Goal: Task Accomplishment & Management: Manage account settings

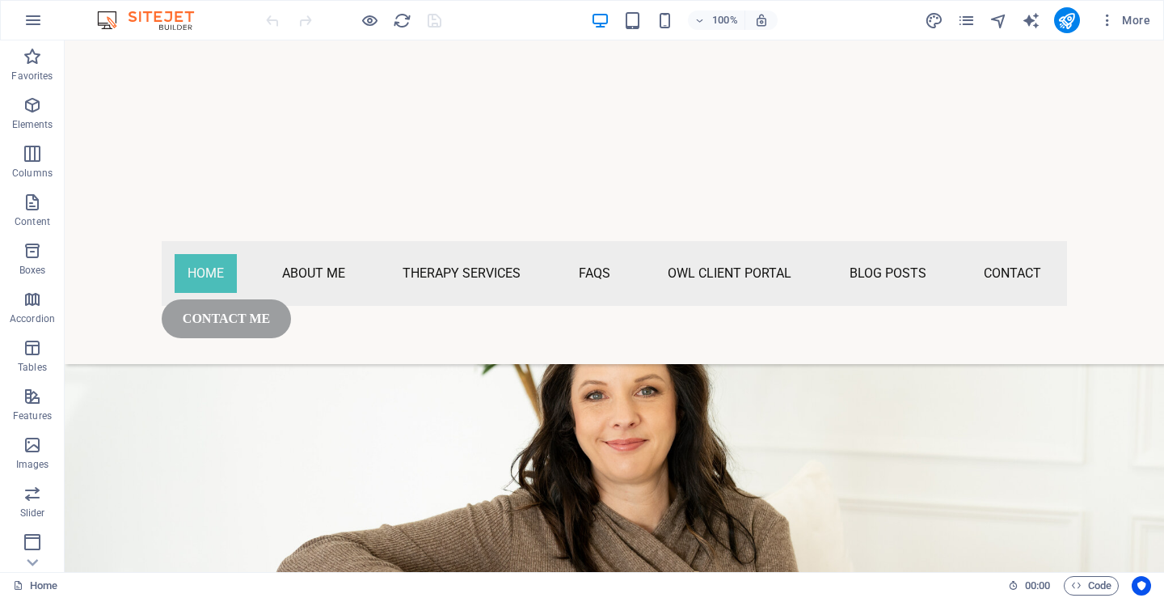
scroll to position [1060, 0]
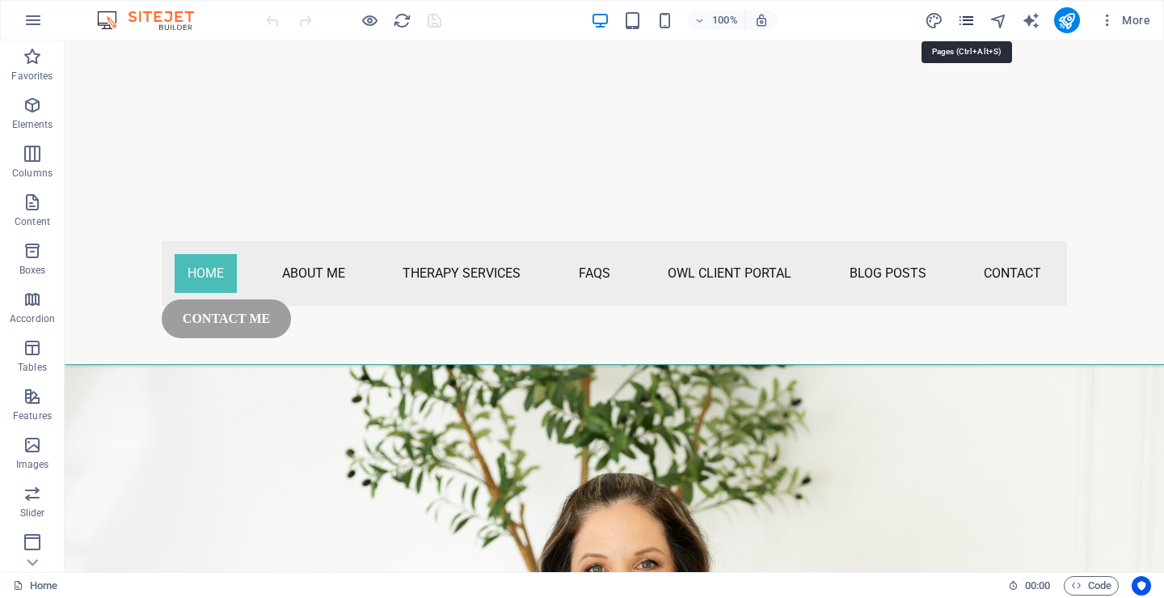
click at [965, 16] on icon "pages" at bounding box center [966, 20] width 19 height 19
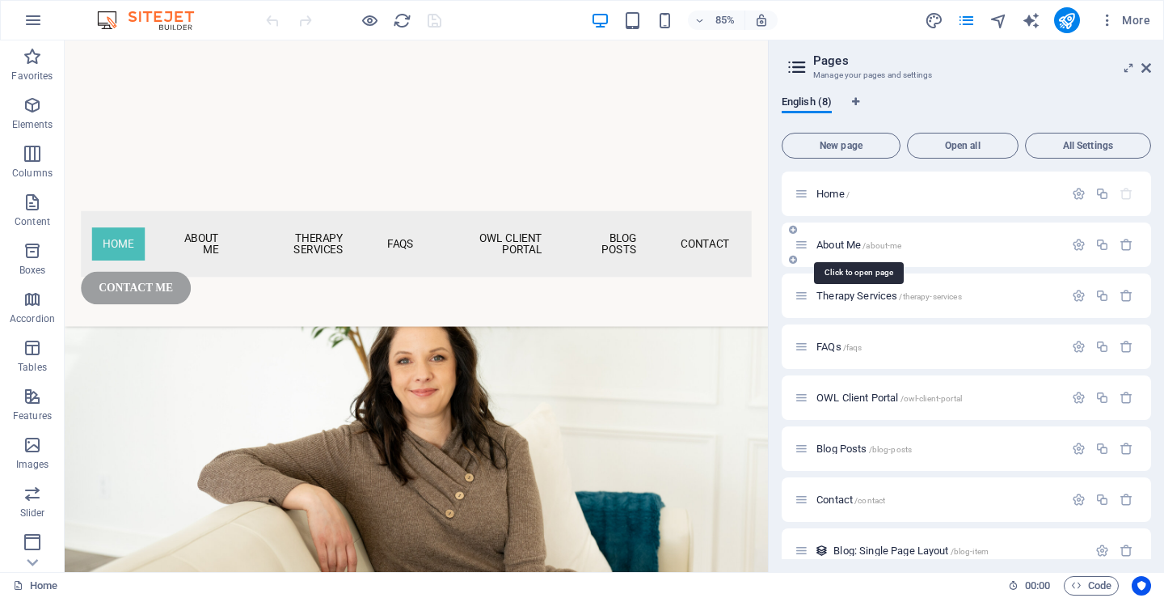
click at [838, 240] on span "About Me /about-me" at bounding box center [859, 245] width 85 height 12
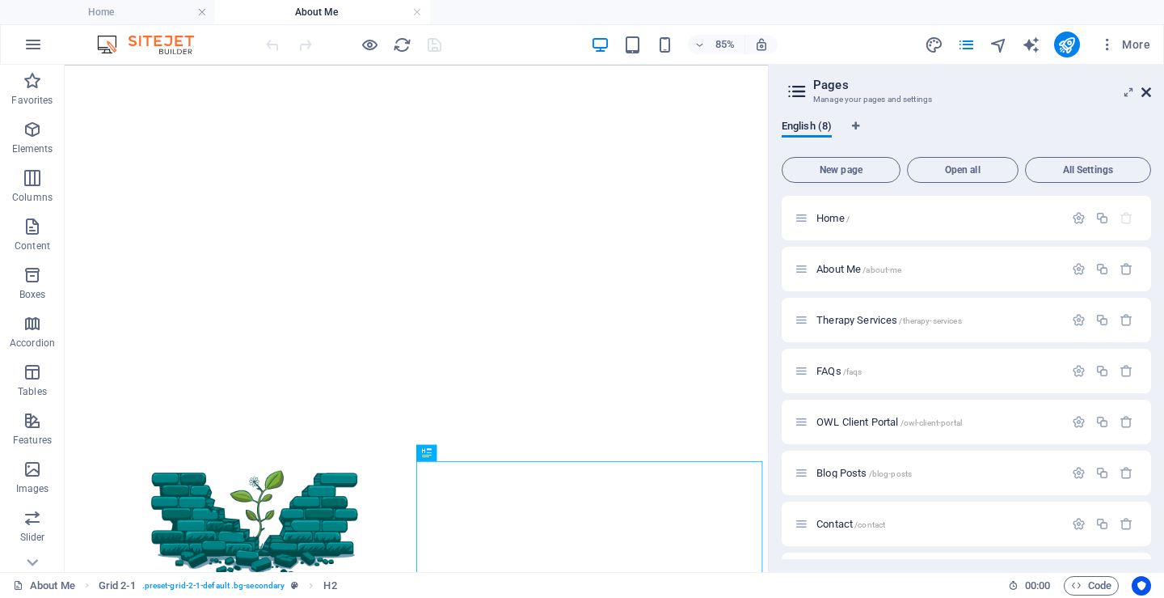
scroll to position [0, 0]
click at [1149, 98] on icon at bounding box center [1147, 92] width 10 height 13
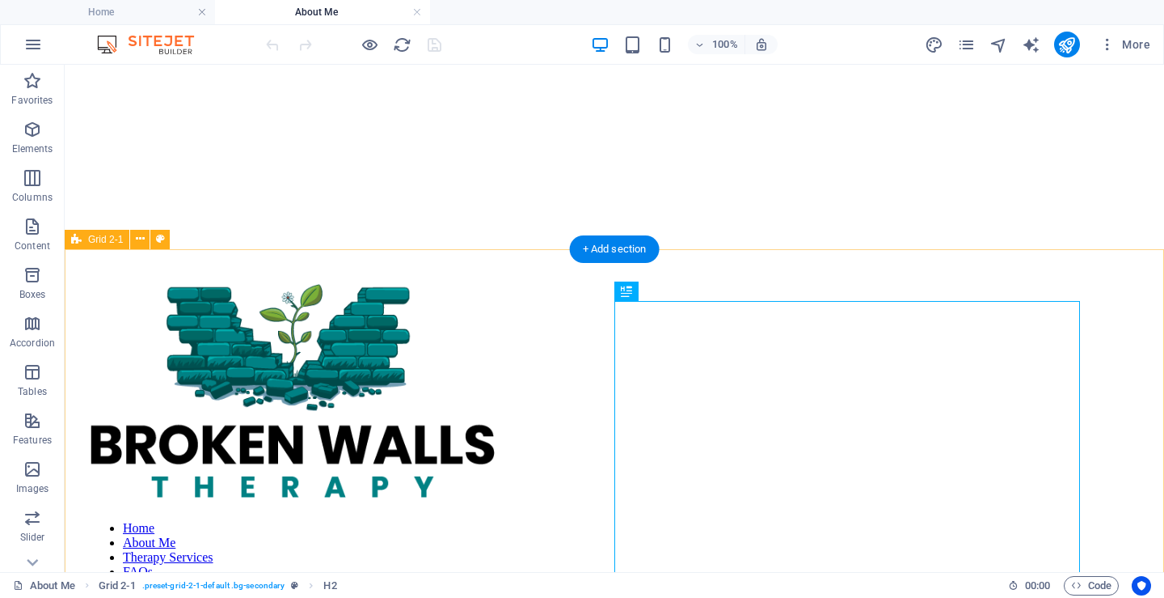
scroll to position [265, 0]
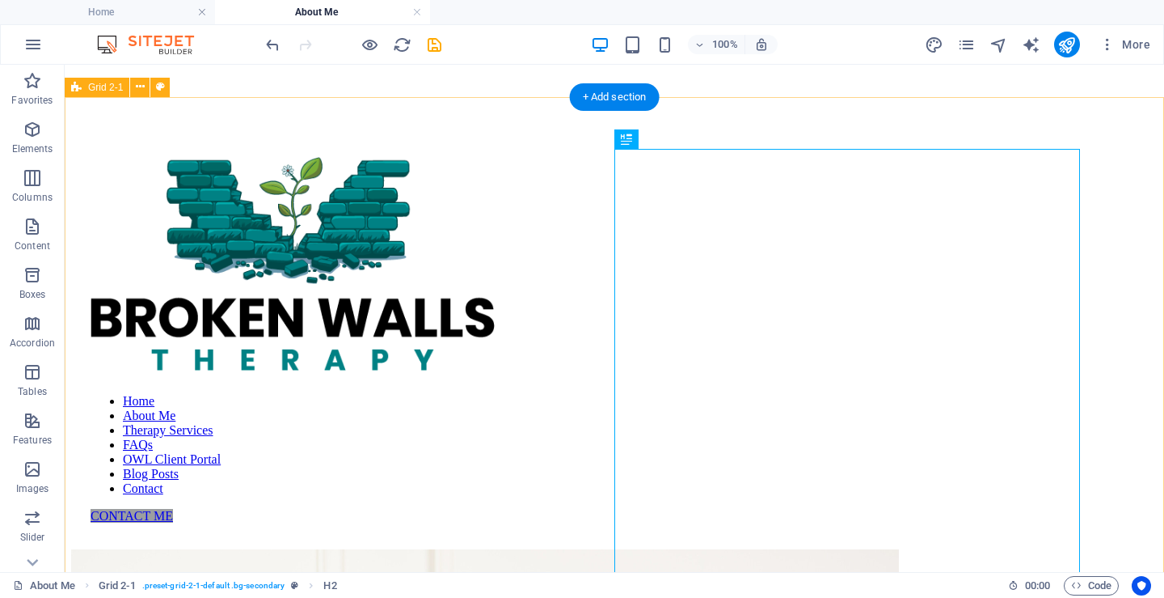
scroll to position [387, 0]
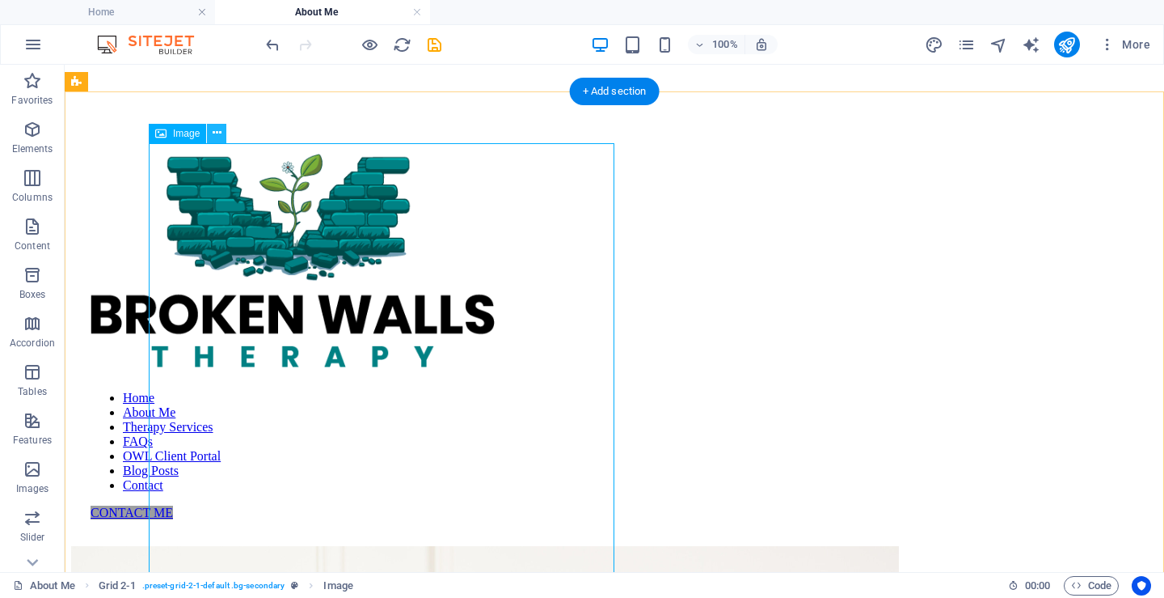
click at [213, 136] on icon at bounding box center [217, 133] width 9 height 17
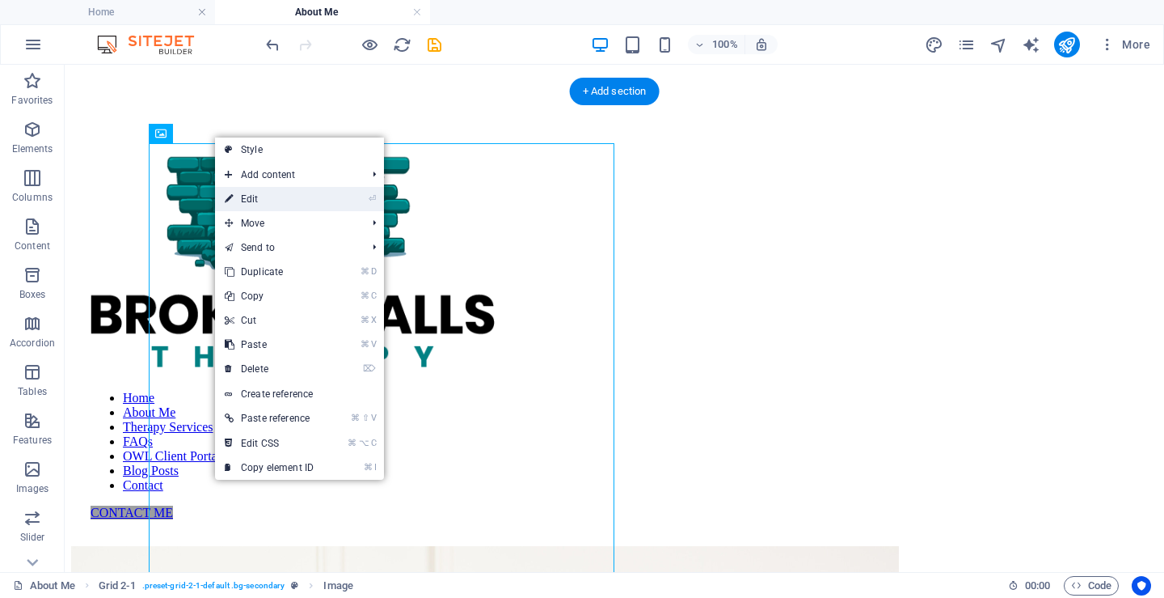
click at [274, 202] on link "⏎ Edit" at bounding box center [269, 199] width 108 height 24
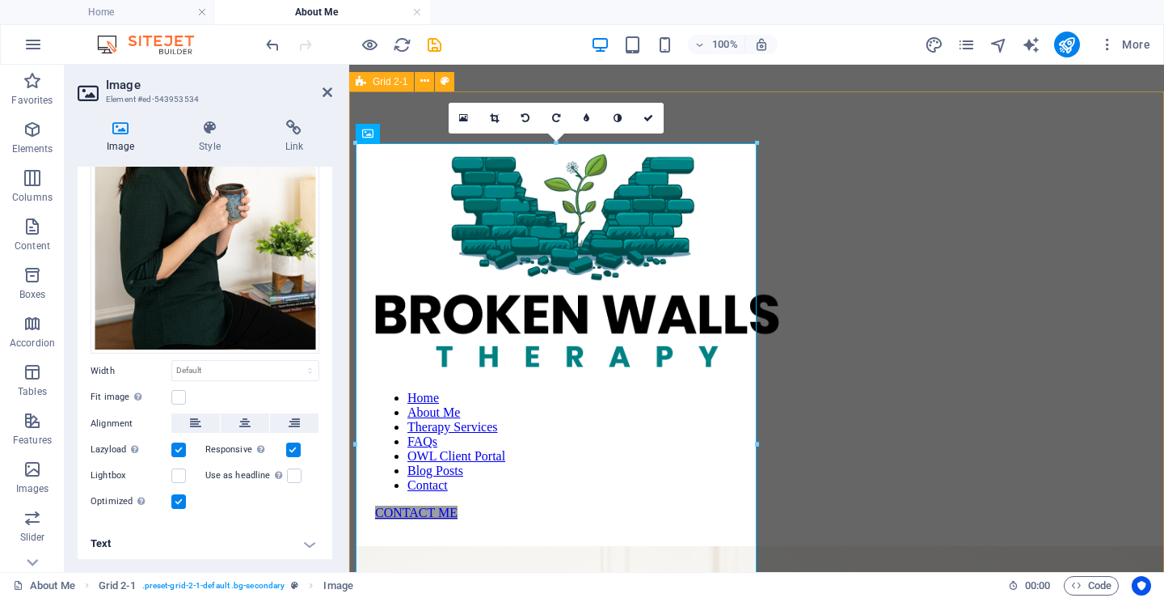
scroll to position [193, 0]
click at [176, 470] on label at bounding box center [178, 476] width 15 height 15
click at [0, 0] on input "Lightbox" at bounding box center [0, 0] width 0 height 0
click at [94, 535] on h4 "Text" at bounding box center [205, 544] width 255 height 39
click at [107, 535] on h4 "Text" at bounding box center [205, 539] width 255 height 29
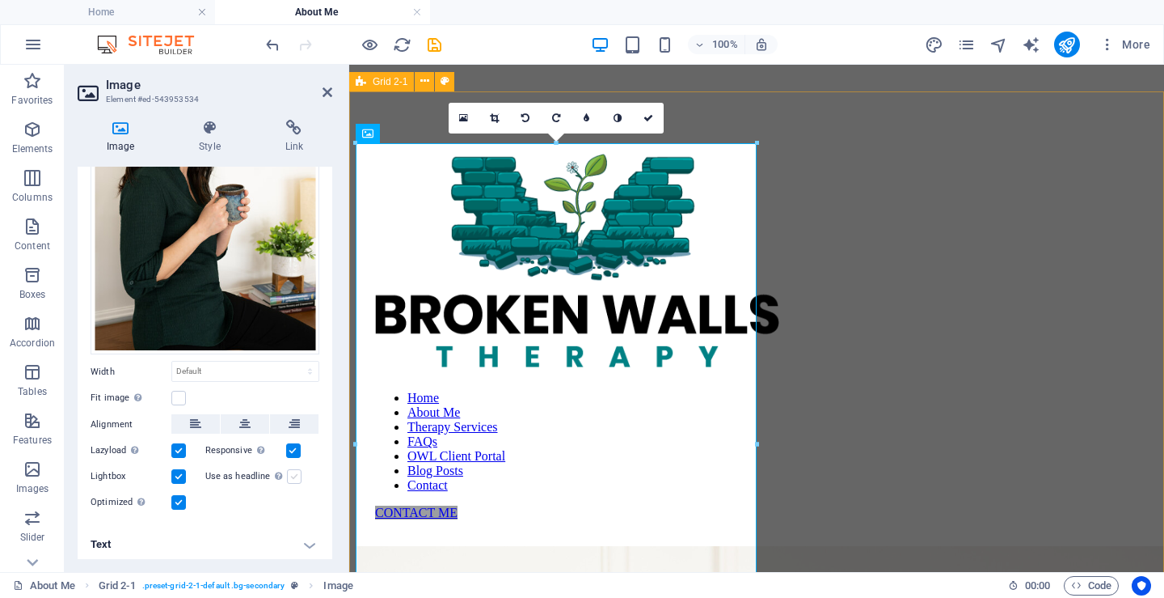
click at [289, 469] on label at bounding box center [294, 476] width 15 height 15
click at [0, 0] on input "Use as headline The image will be wrapped in an H1 headline tag. Useful for giv…" at bounding box center [0, 0] width 0 height 0
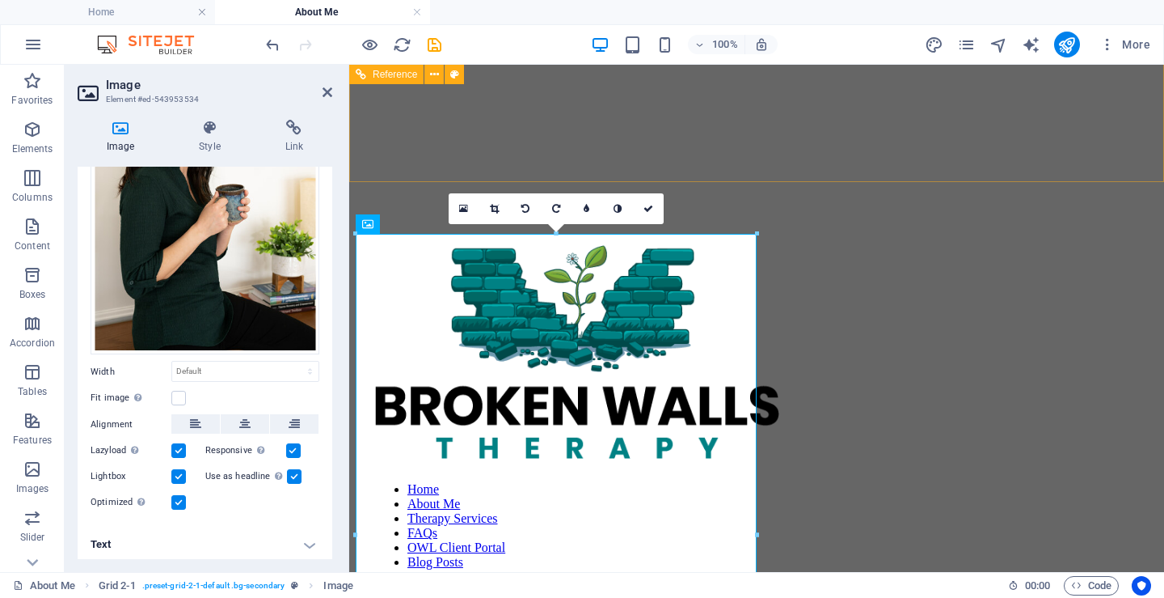
scroll to position [298, 0]
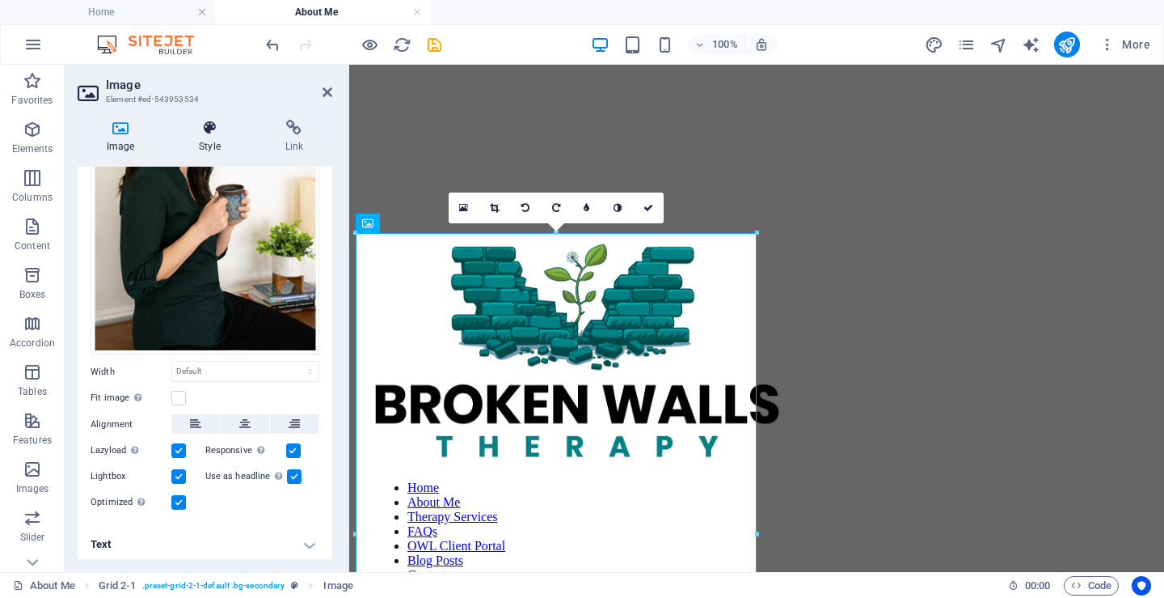
click at [207, 130] on icon at bounding box center [209, 128] width 79 height 16
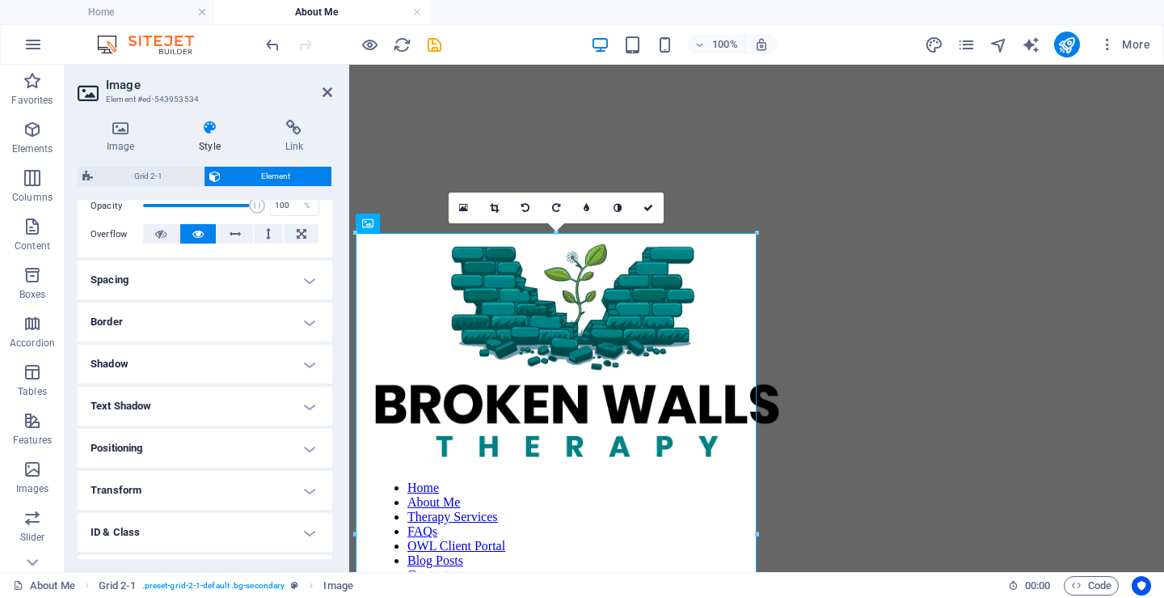
scroll to position [272, 0]
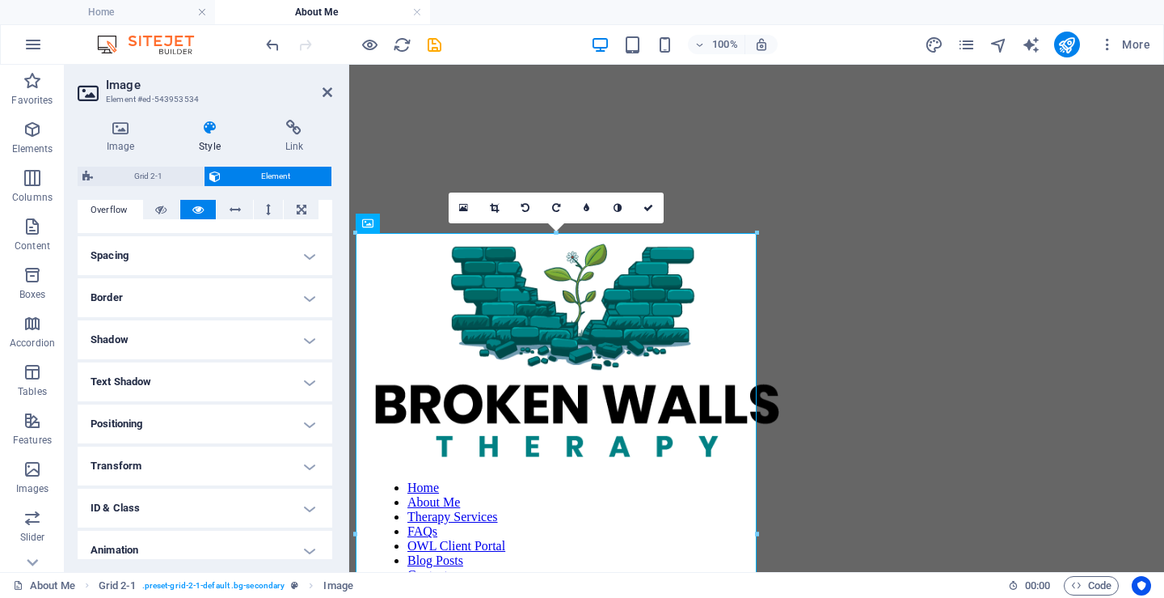
click at [179, 299] on h4 "Border" at bounding box center [205, 297] width 255 height 39
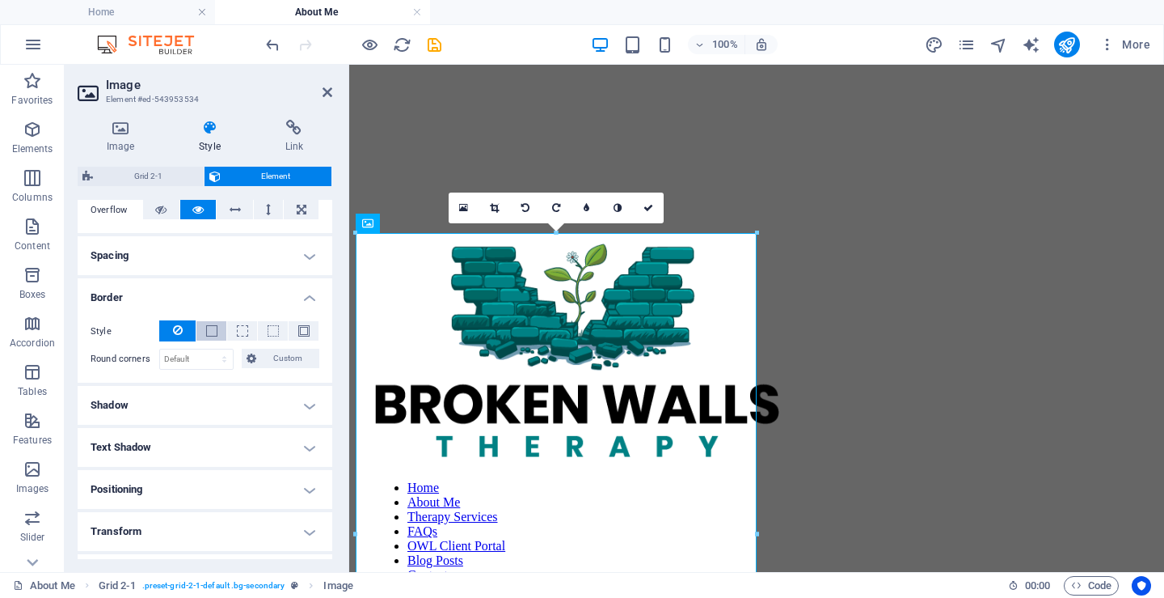
click at [212, 327] on span at bounding box center [211, 330] width 11 height 11
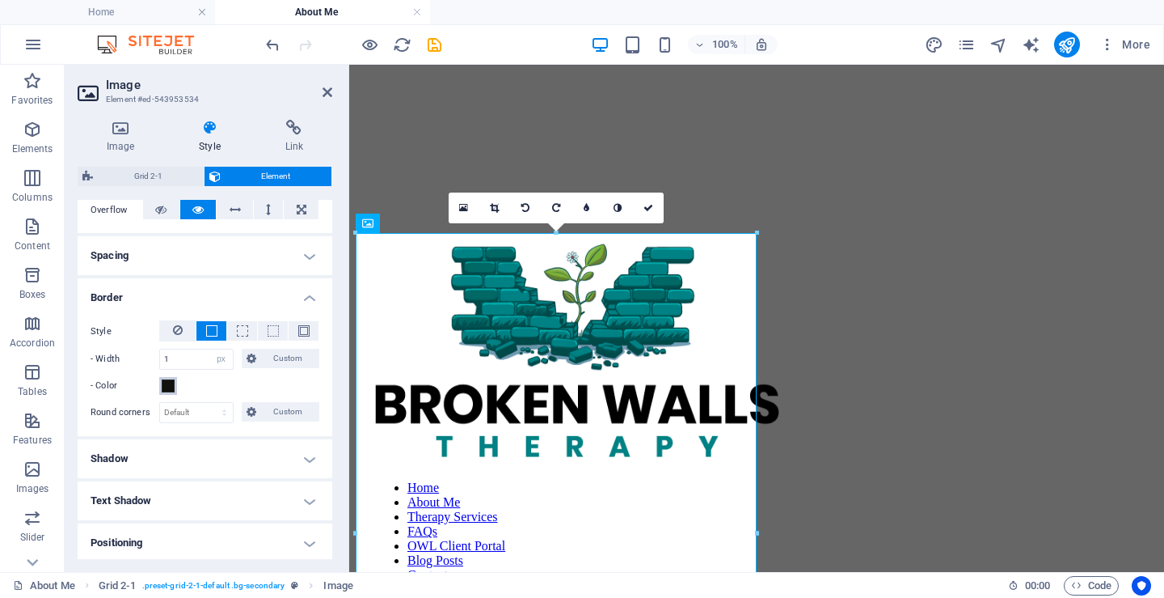
click at [168, 383] on span at bounding box center [168, 385] width 13 height 13
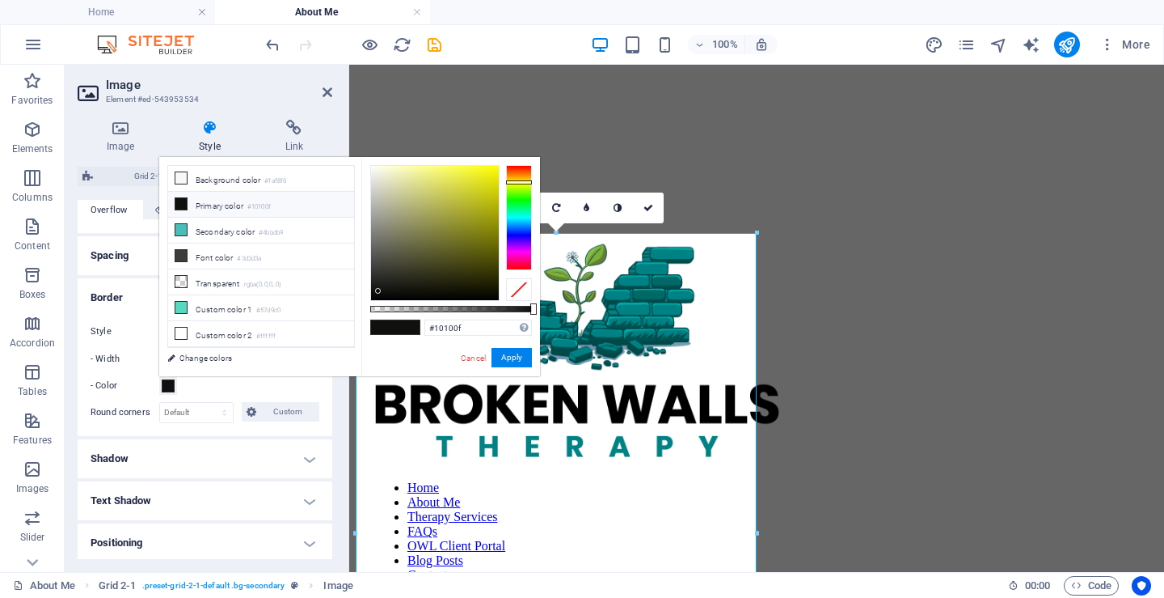
click at [181, 205] on icon at bounding box center [180, 203] width 11 height 11
click at [508, 357] on button "Apply" at bounding box center [512, 357] width 40 height 19
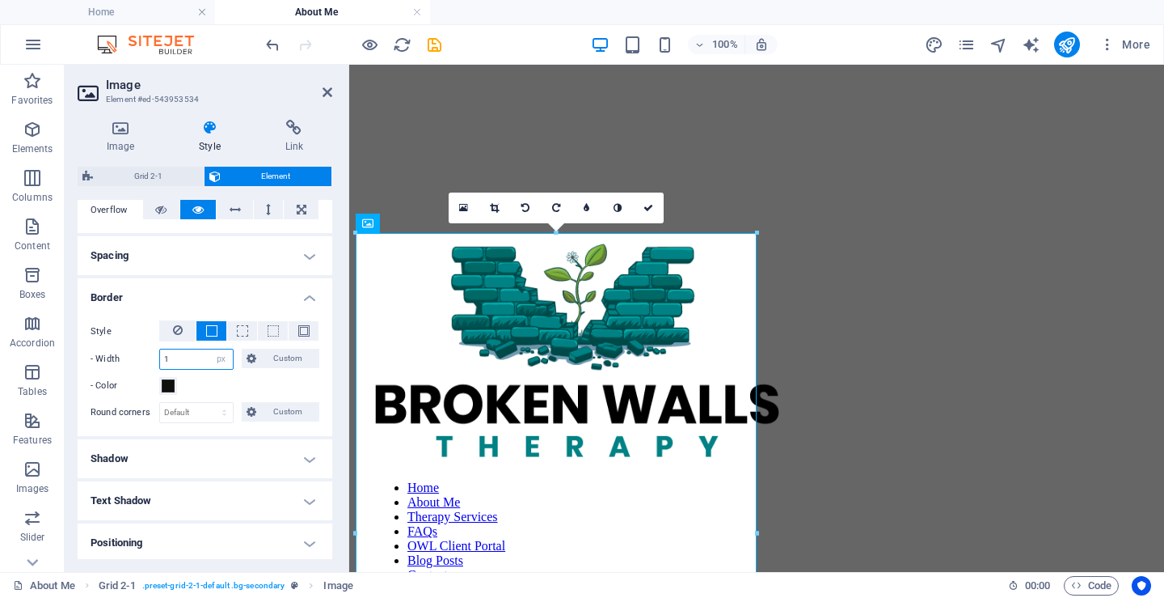
click at [195, 355] on input "1" at bounding box center [196, 358] width 73 height 19
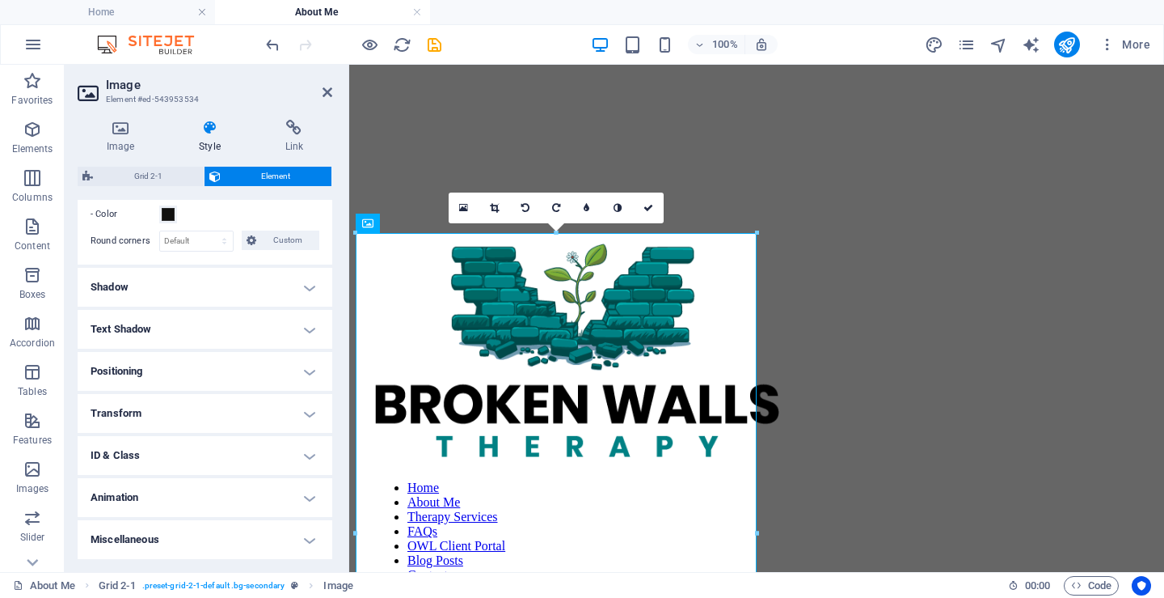
scroll to position [442, 0]
type input "2"
click at [191, 361] on h4 "Positioning" at bounding box center [205, 372] width 255 height 39
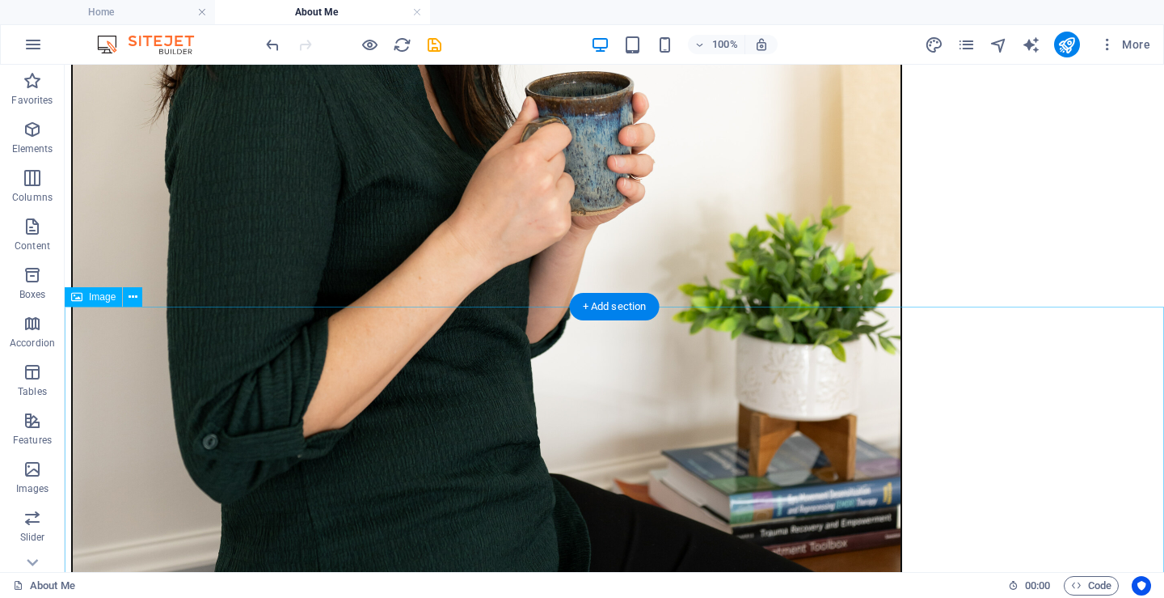
scroll to position [1252, 0]
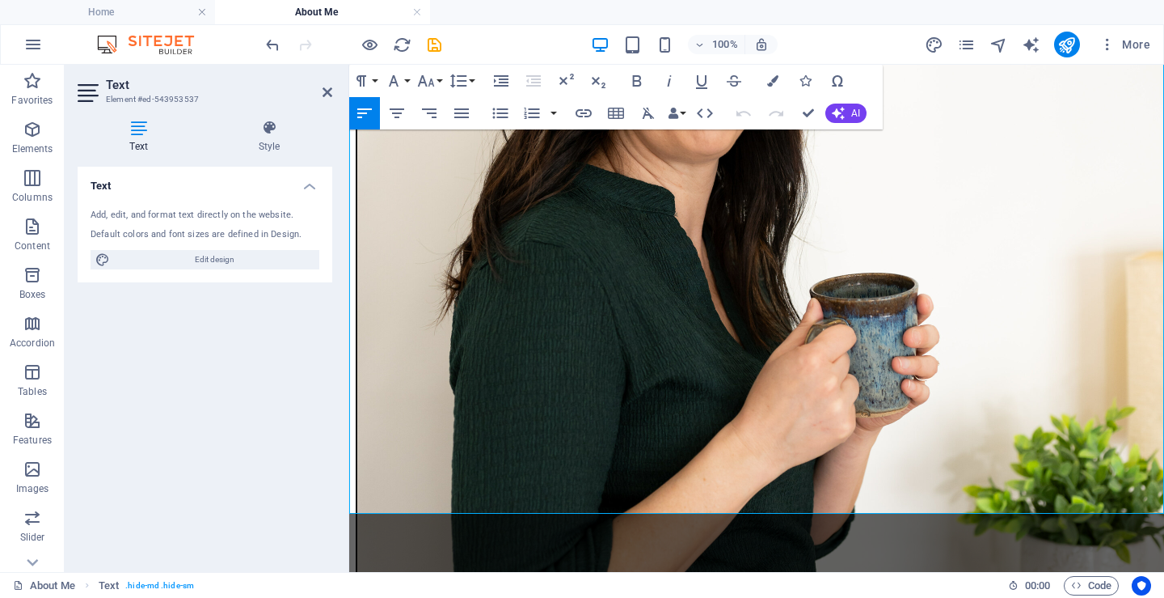
scroll to position [1045, 0]
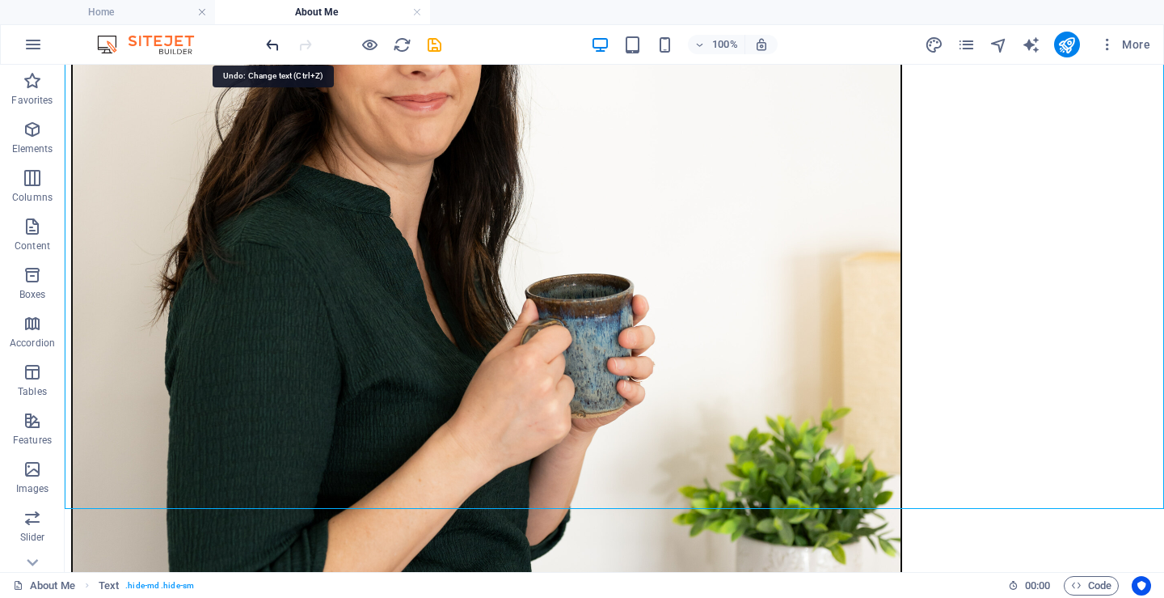
click at [269, 42] on icon "undo" at bounding box center [273, 45] width 19 height 19
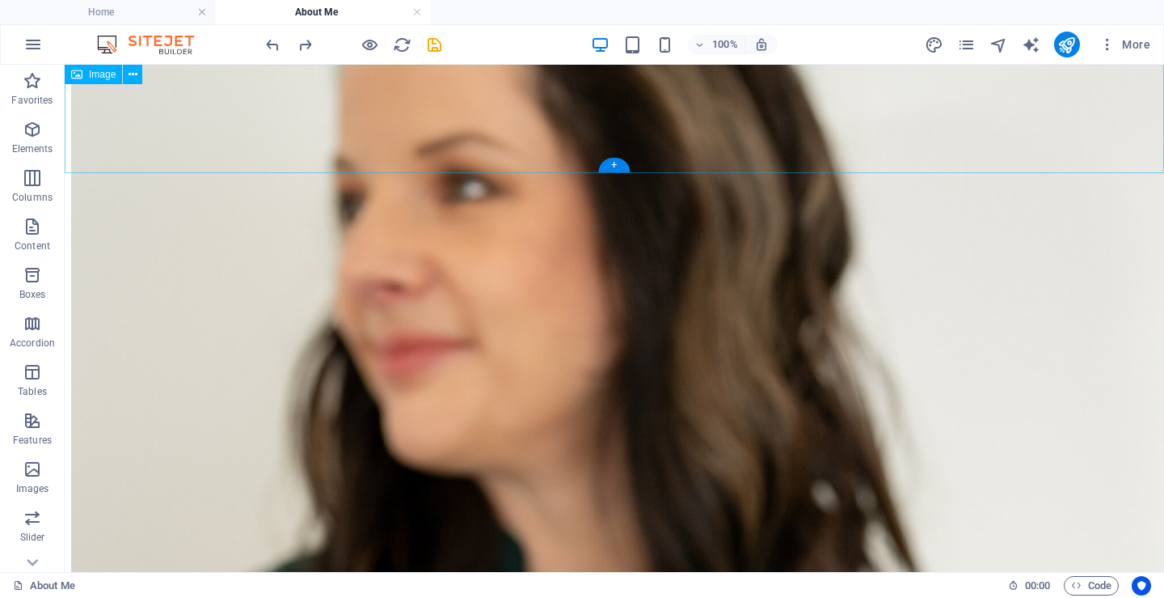
scroll to position [2626, 0]
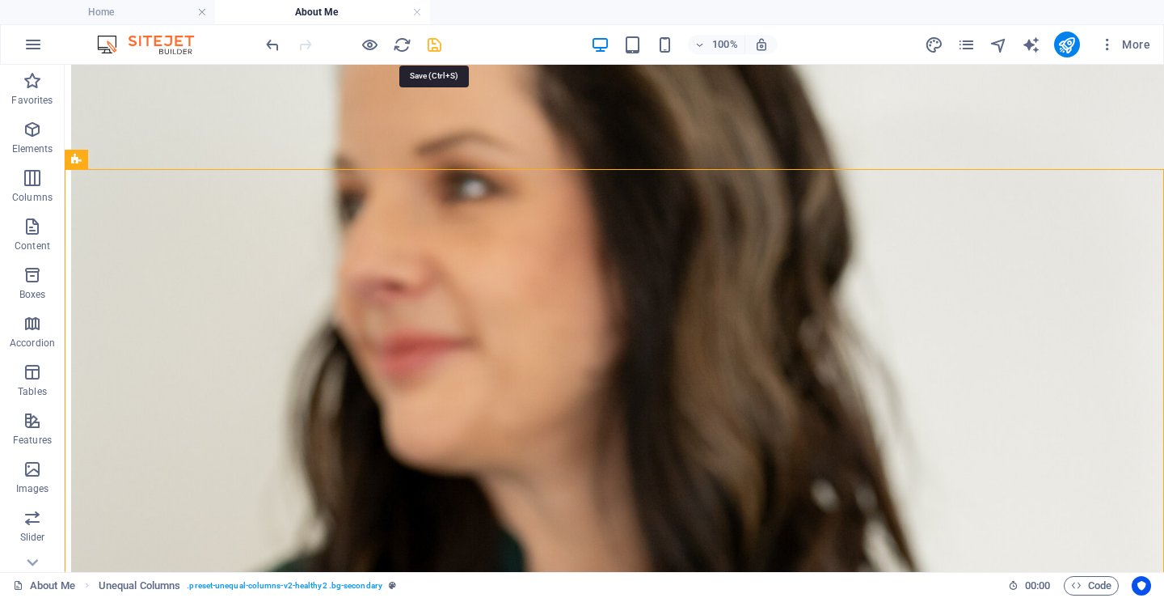
click at [430, 49] on icon "save" at bounding box center [434, 45] width 19 height 19
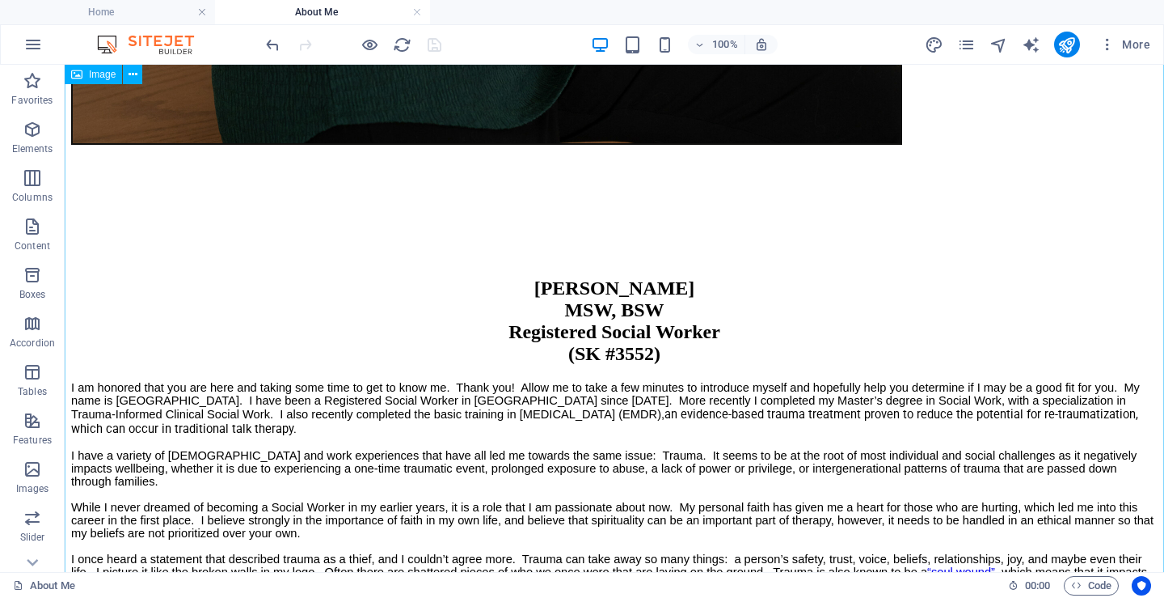
scroll to position [1615, 0]
